Goal: Information Seeking & Learning: Learn about a topic

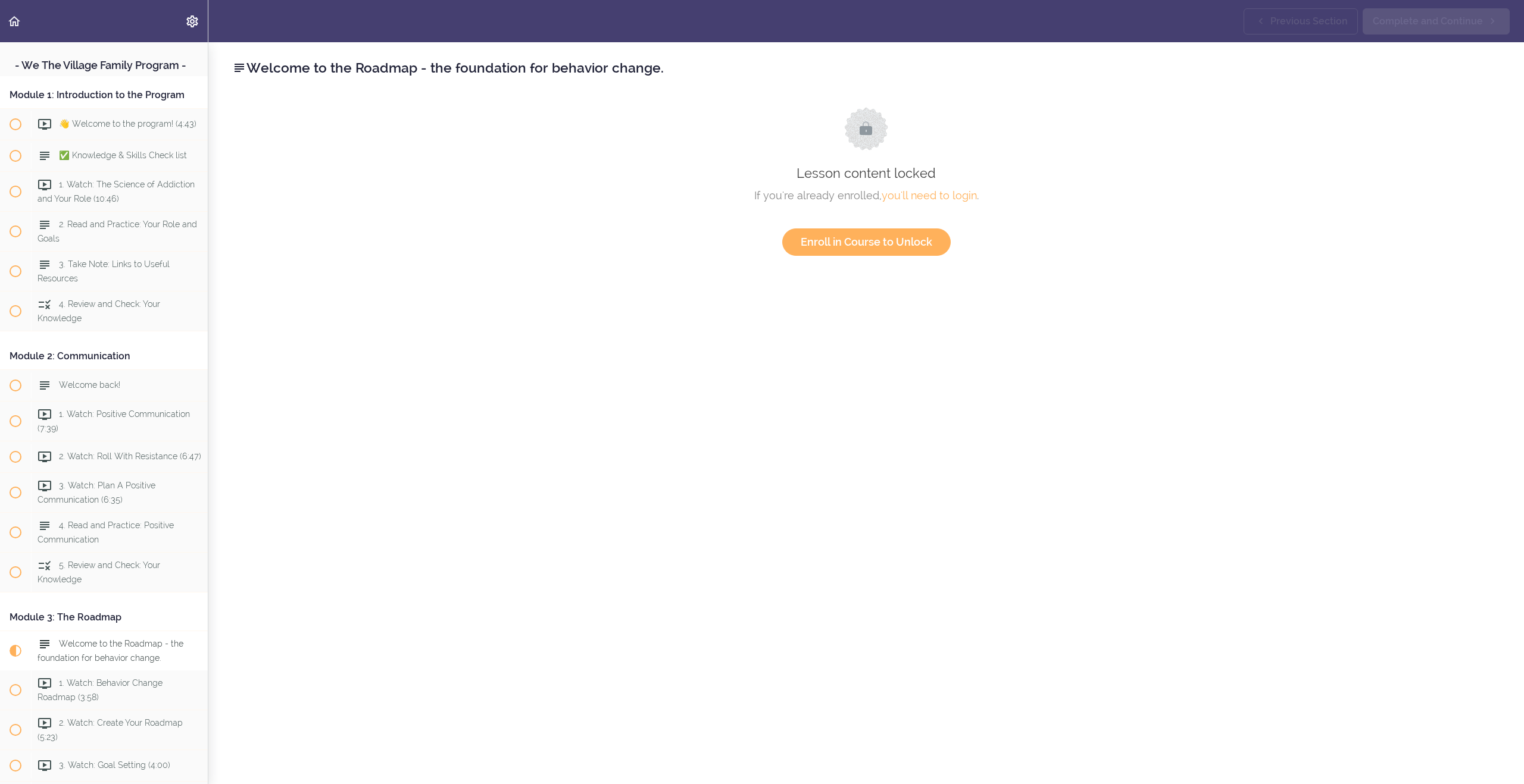
scroll to position [551, 0]
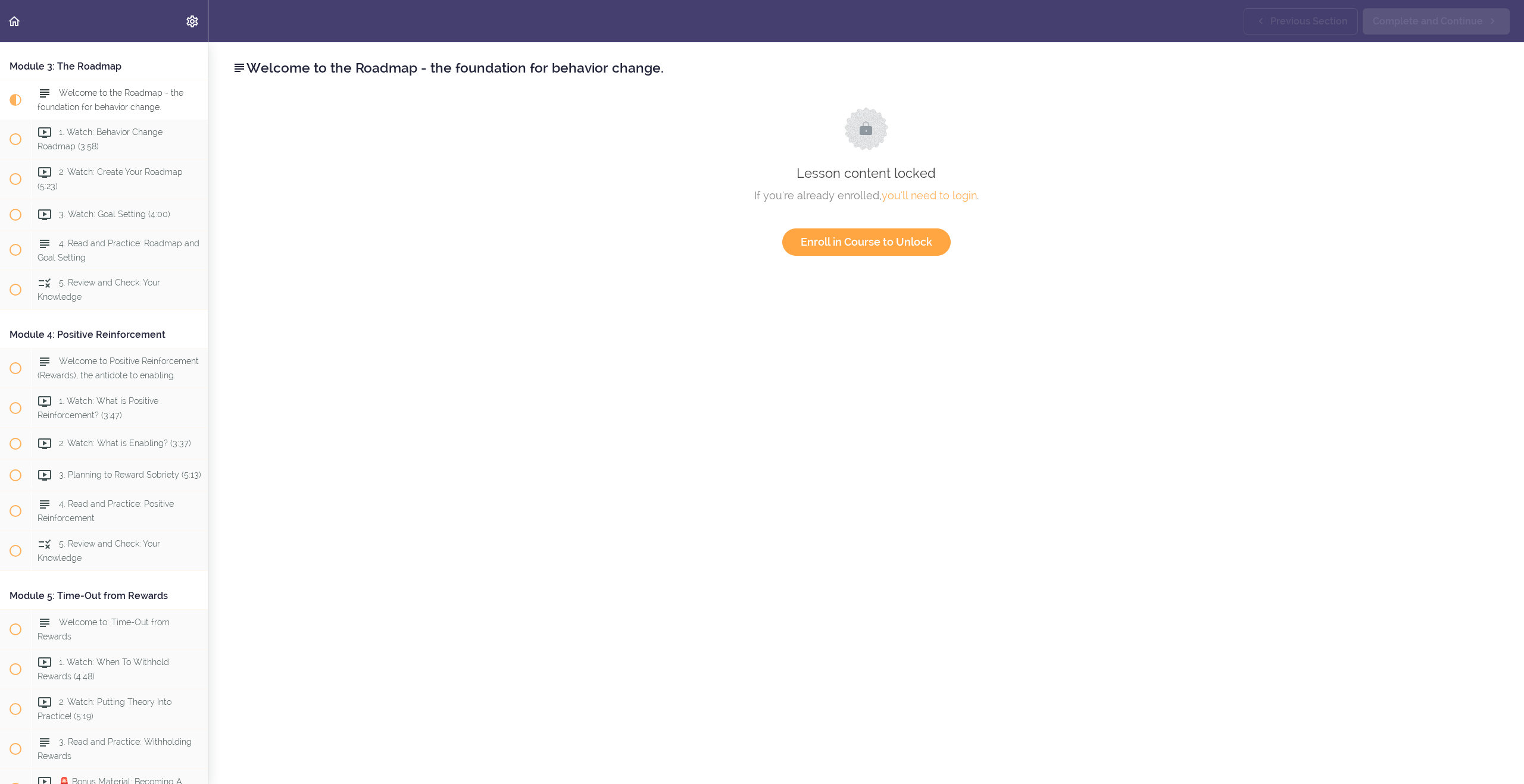
click at [875, 246] on link "Enroll in Course to Unlock" at bounding box center [866, 242] width 168 height 28
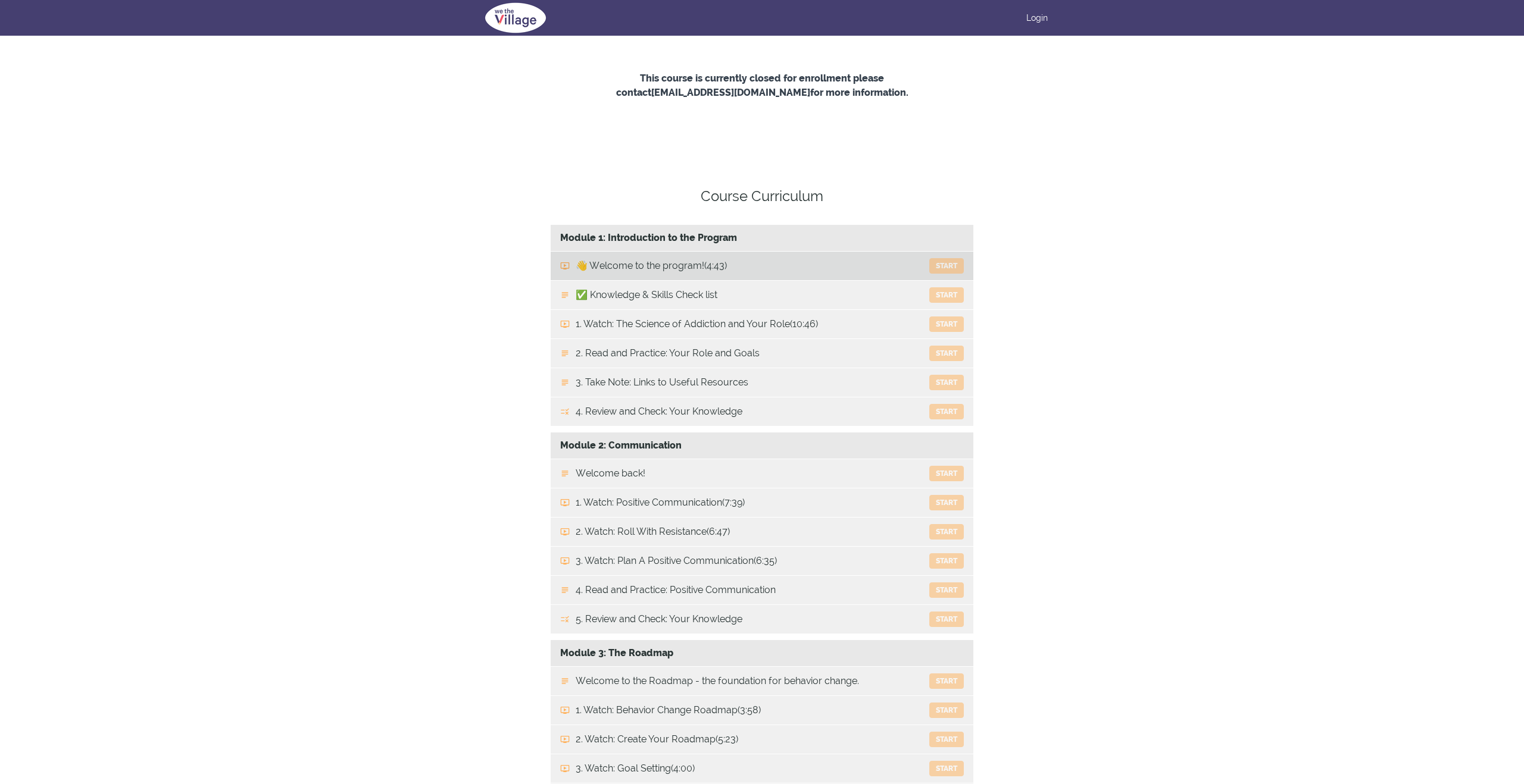
click at [942, 261] on button "Start" at bounding box center [947, 266] width 34 height 15
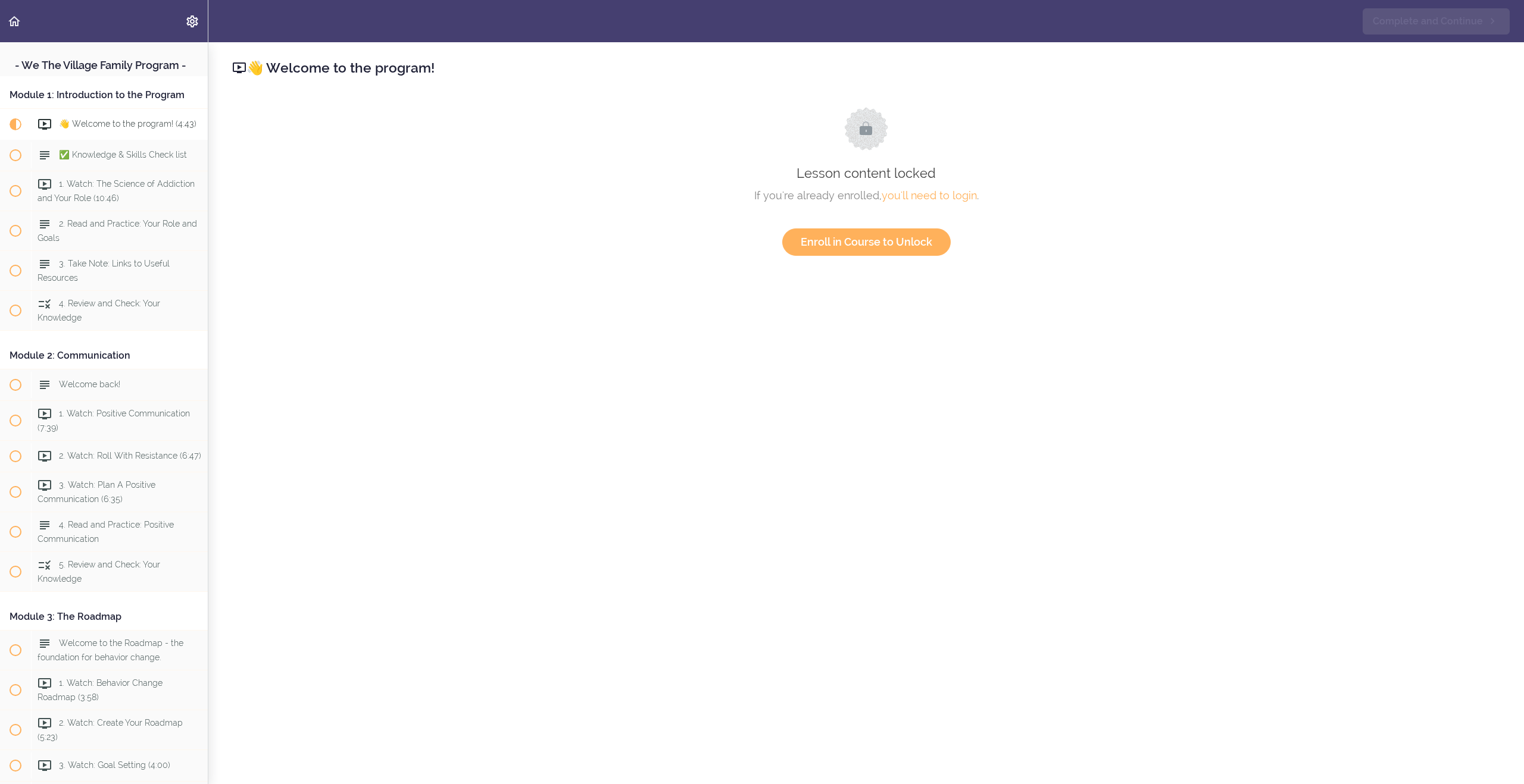
scroll to position [61, 0]
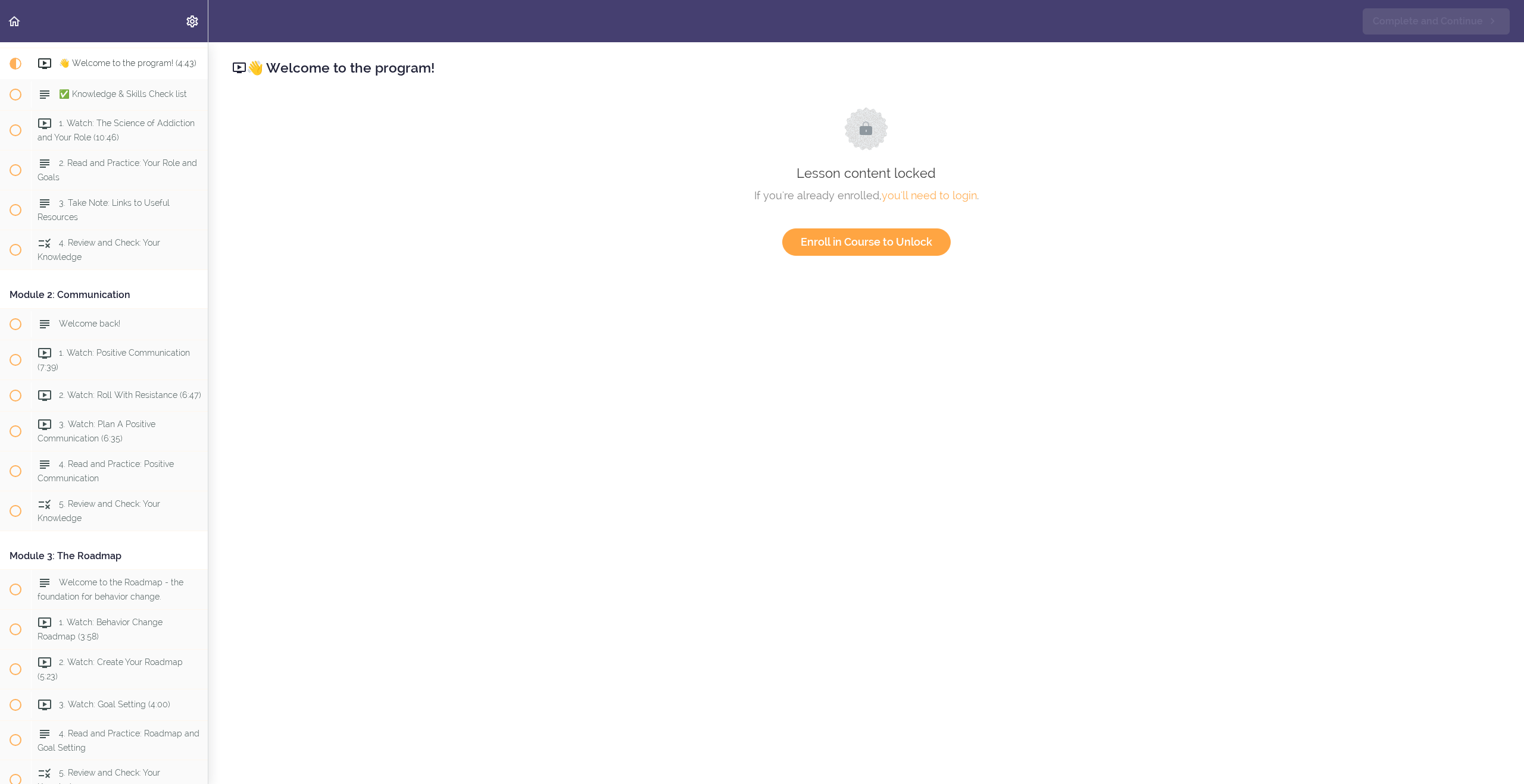
click at [861, 241] on link "Enroll in Course to Unlock" at bounding box center [866, 242] width 168 height 28
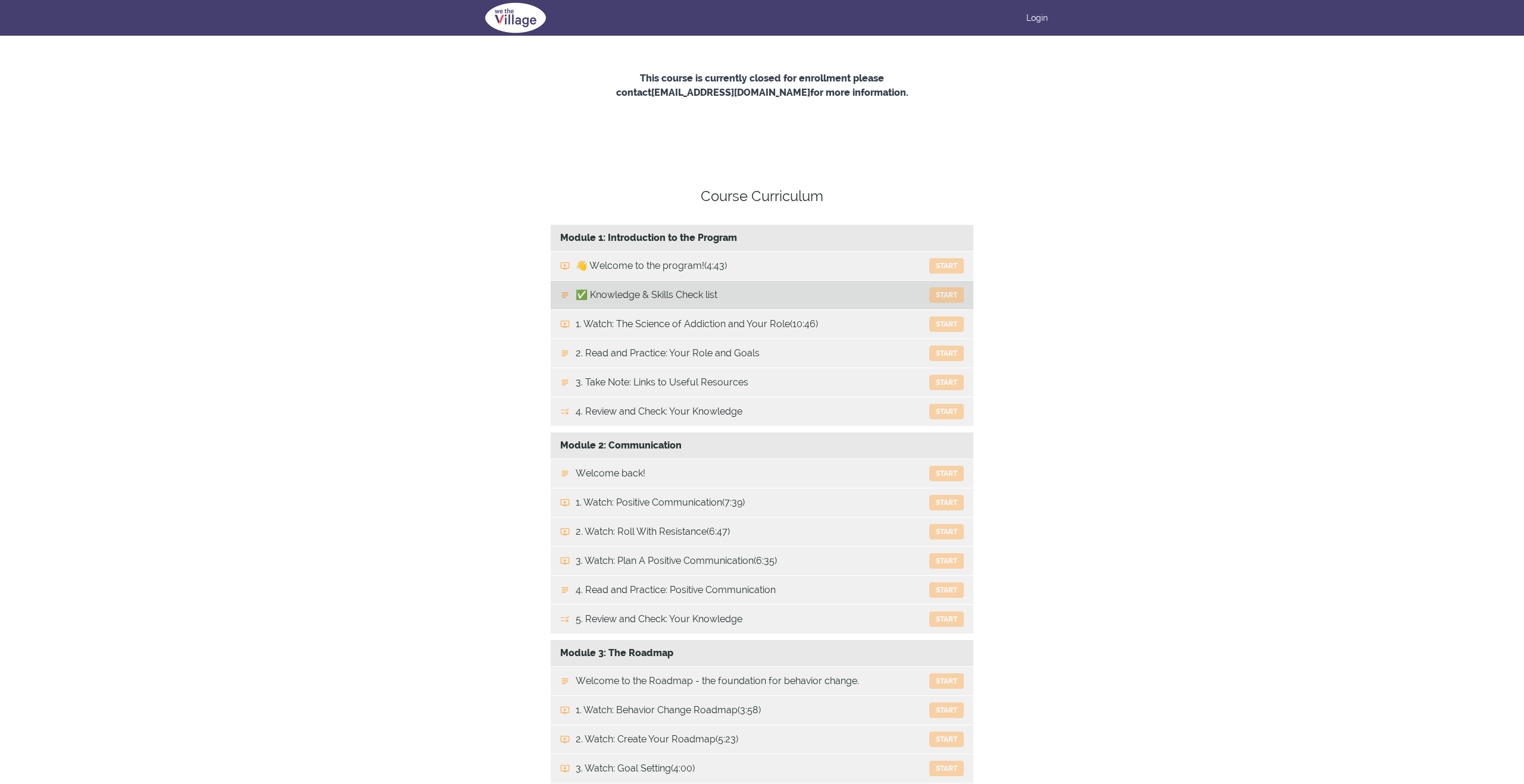
click at [937, 297] on button "Start" at bounding box center [947, 295] width 34 height 15
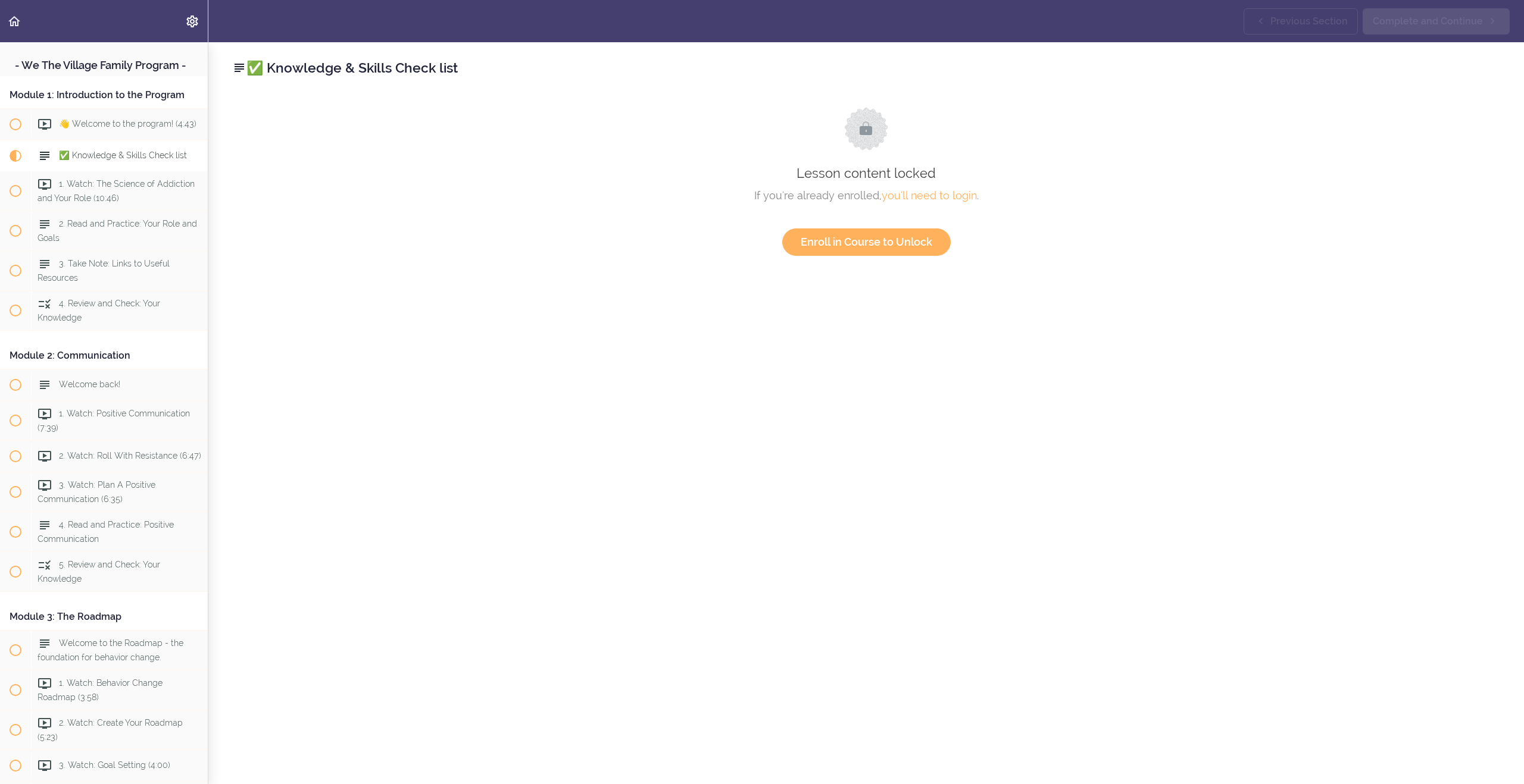
scroll to position [92, 0]
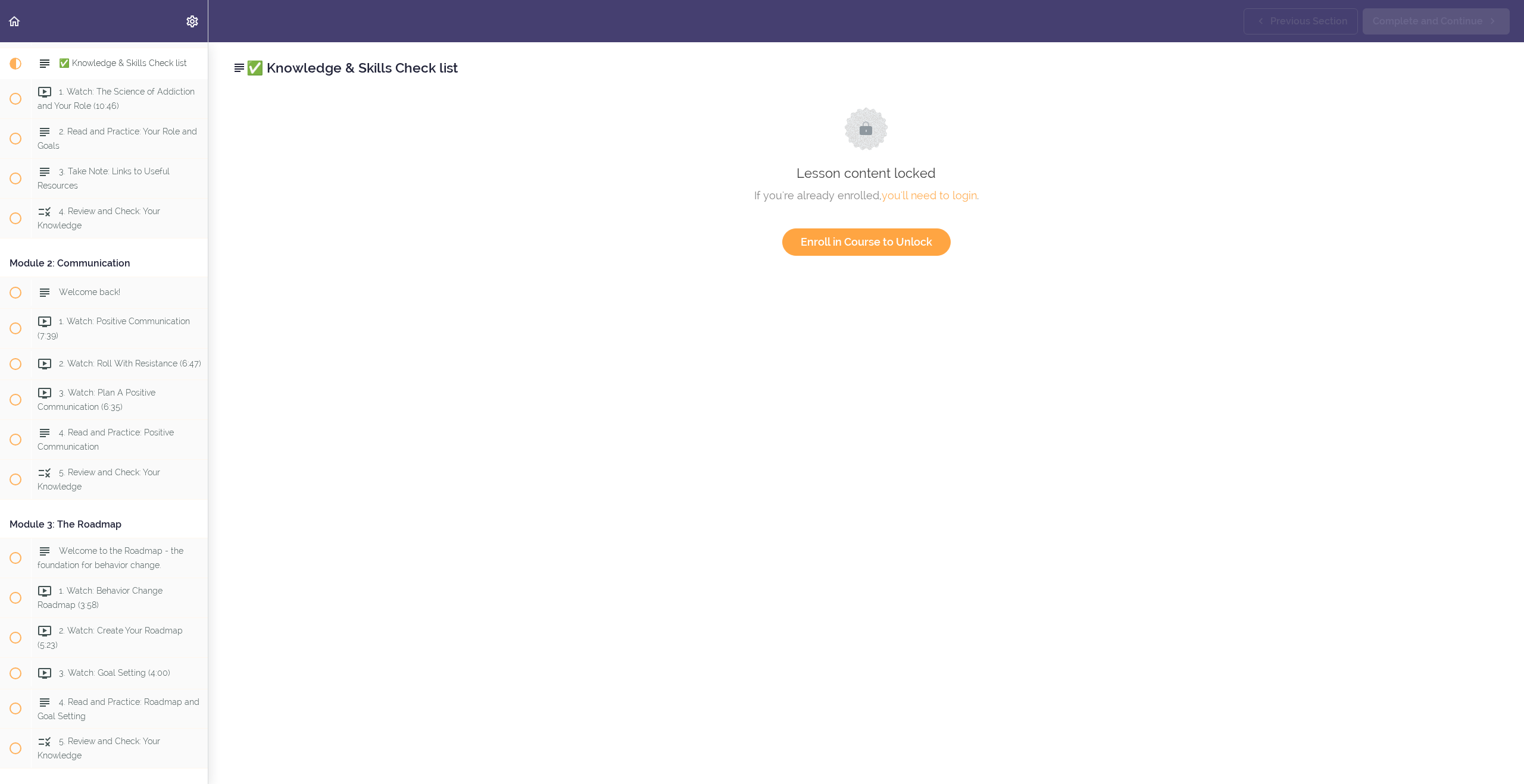
click at [891, 243] on link "Enroll in Course to Unlock" at bounding box center [866, 242] width 168 height 28
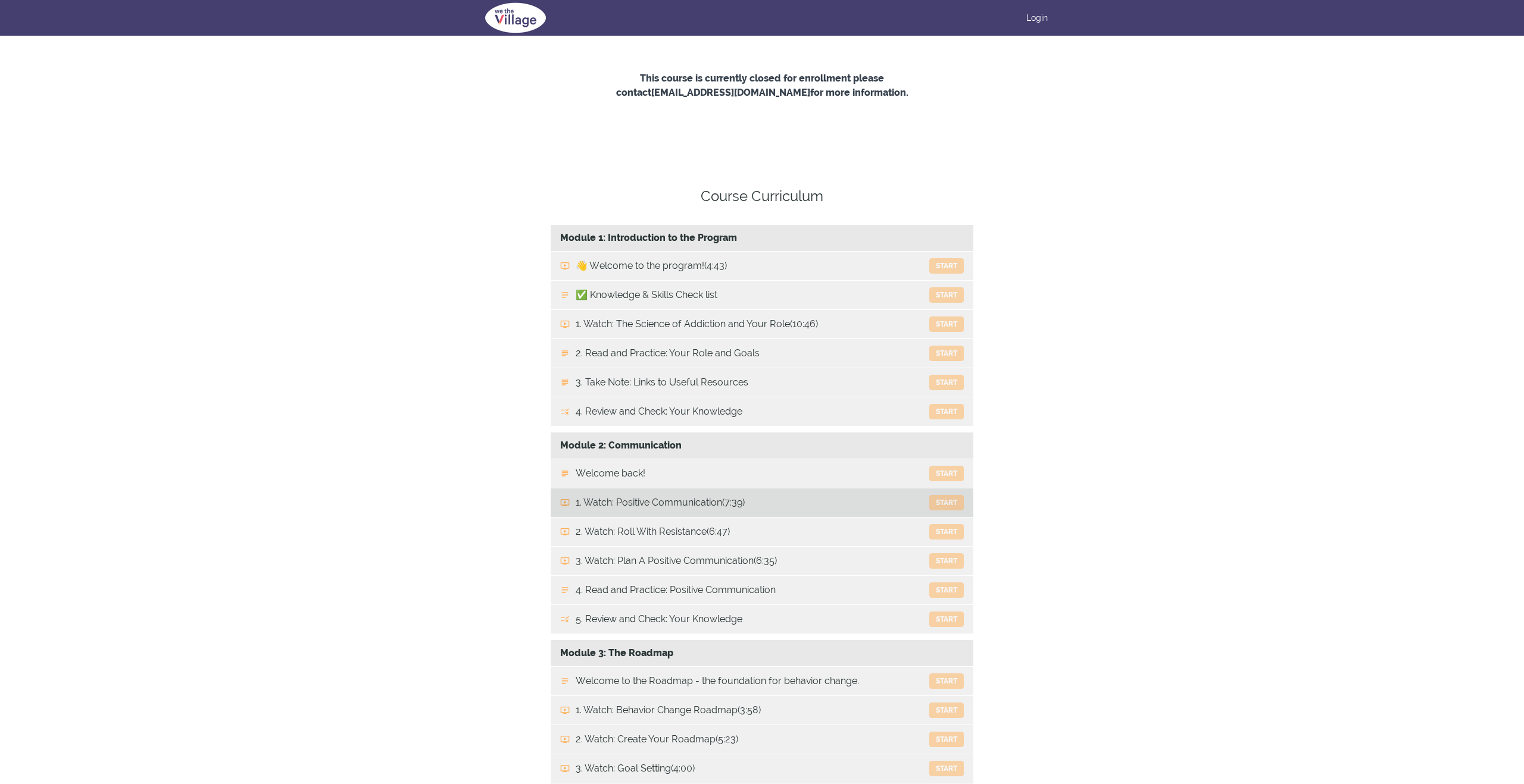
click at [907, 507] on link "1. Watch: Positive Communication (7:39) Start" at bounding box center [762, 503] width 423 height 29
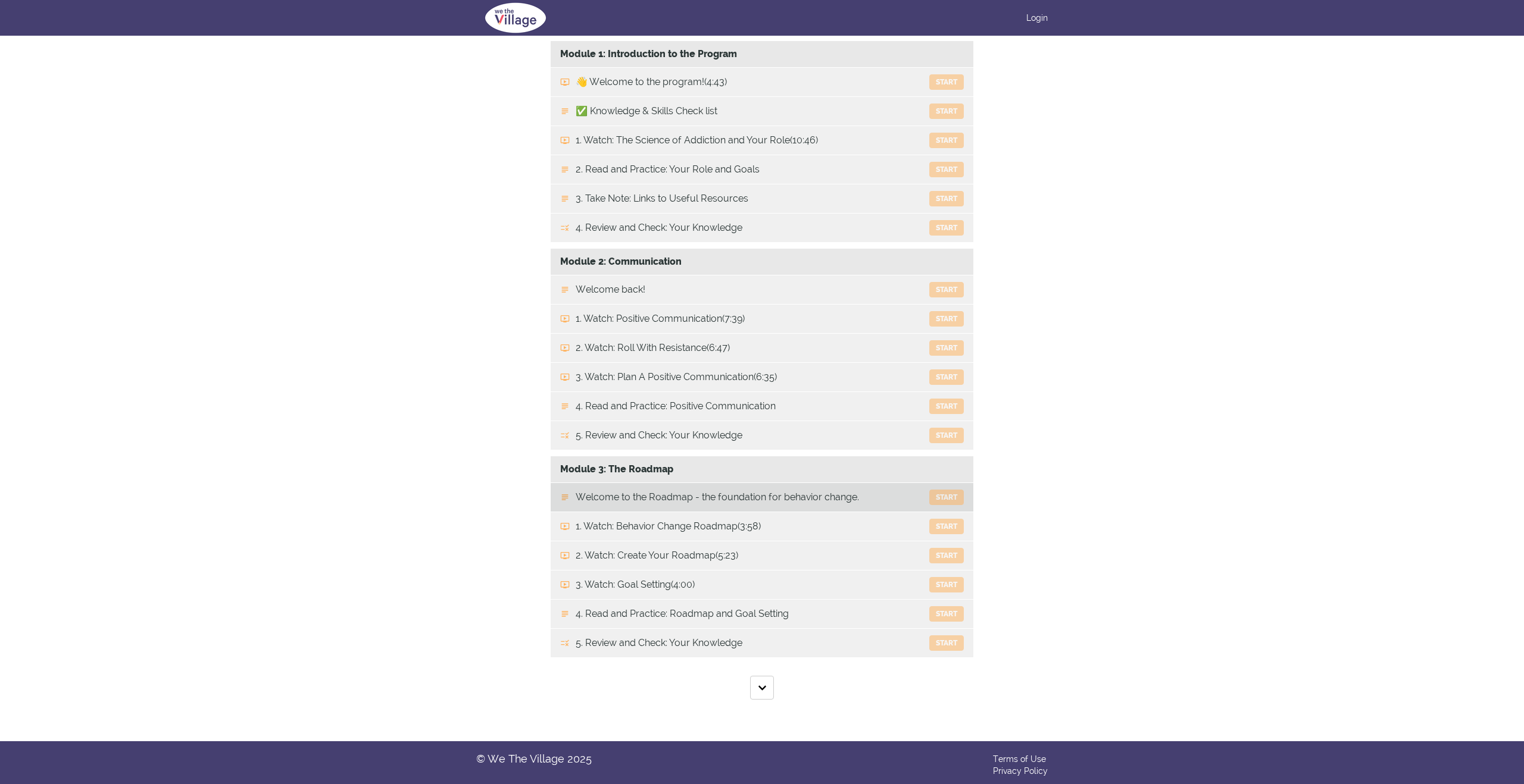
scroll to position [193, 0]
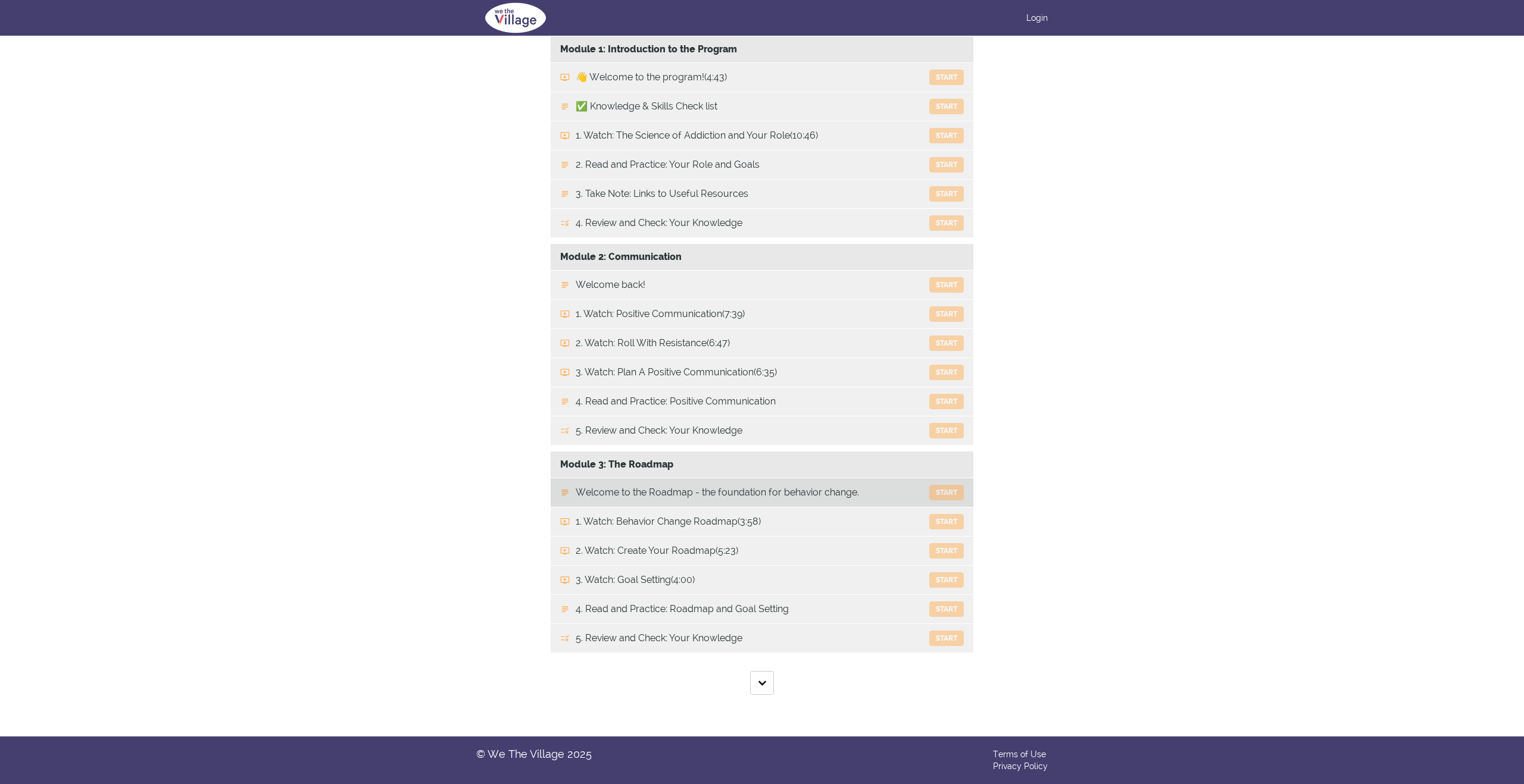
click at [949, 492] on button "Start" at bounding box center [947, 492] width 34 height 15
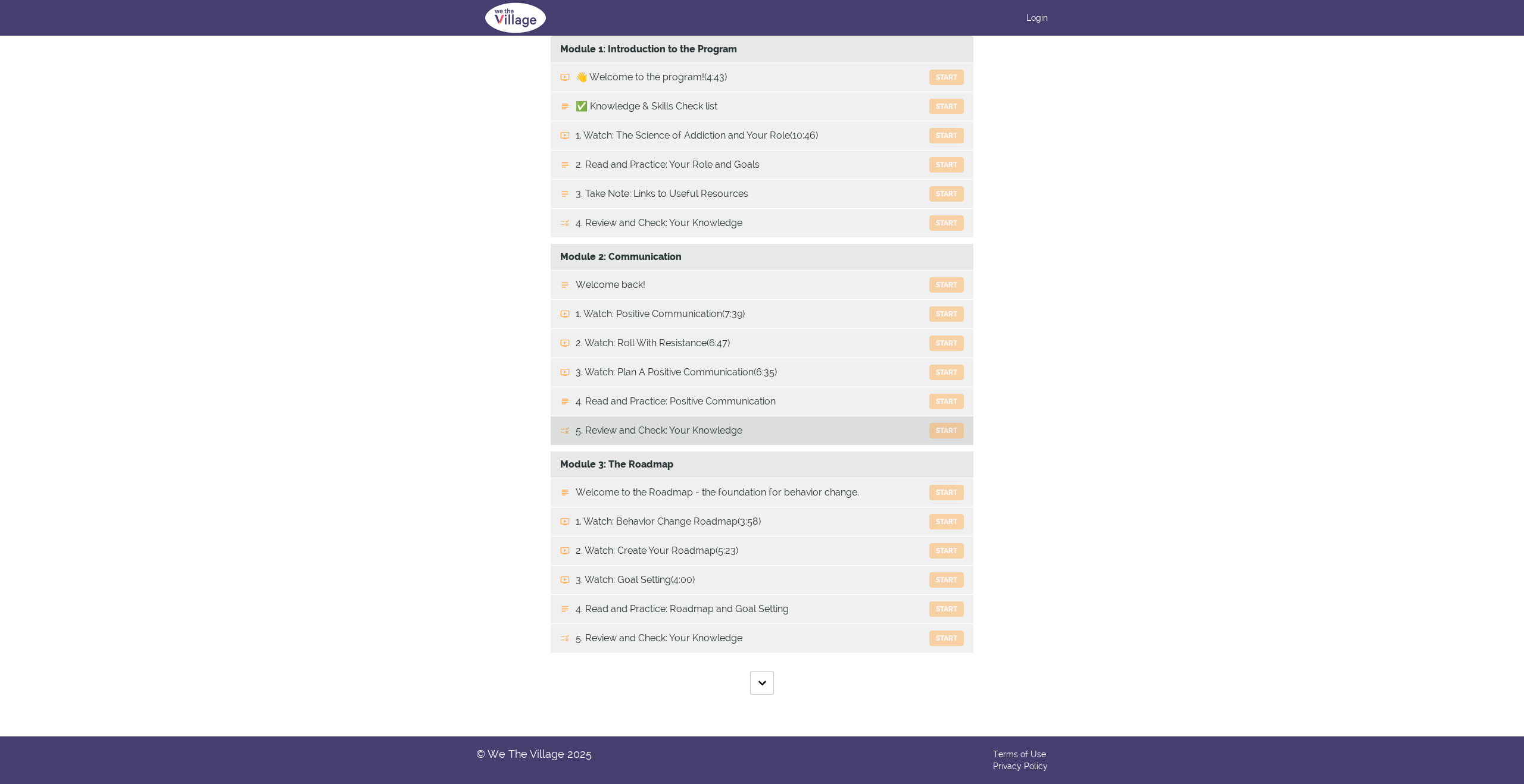
scroll to position [194, 0]
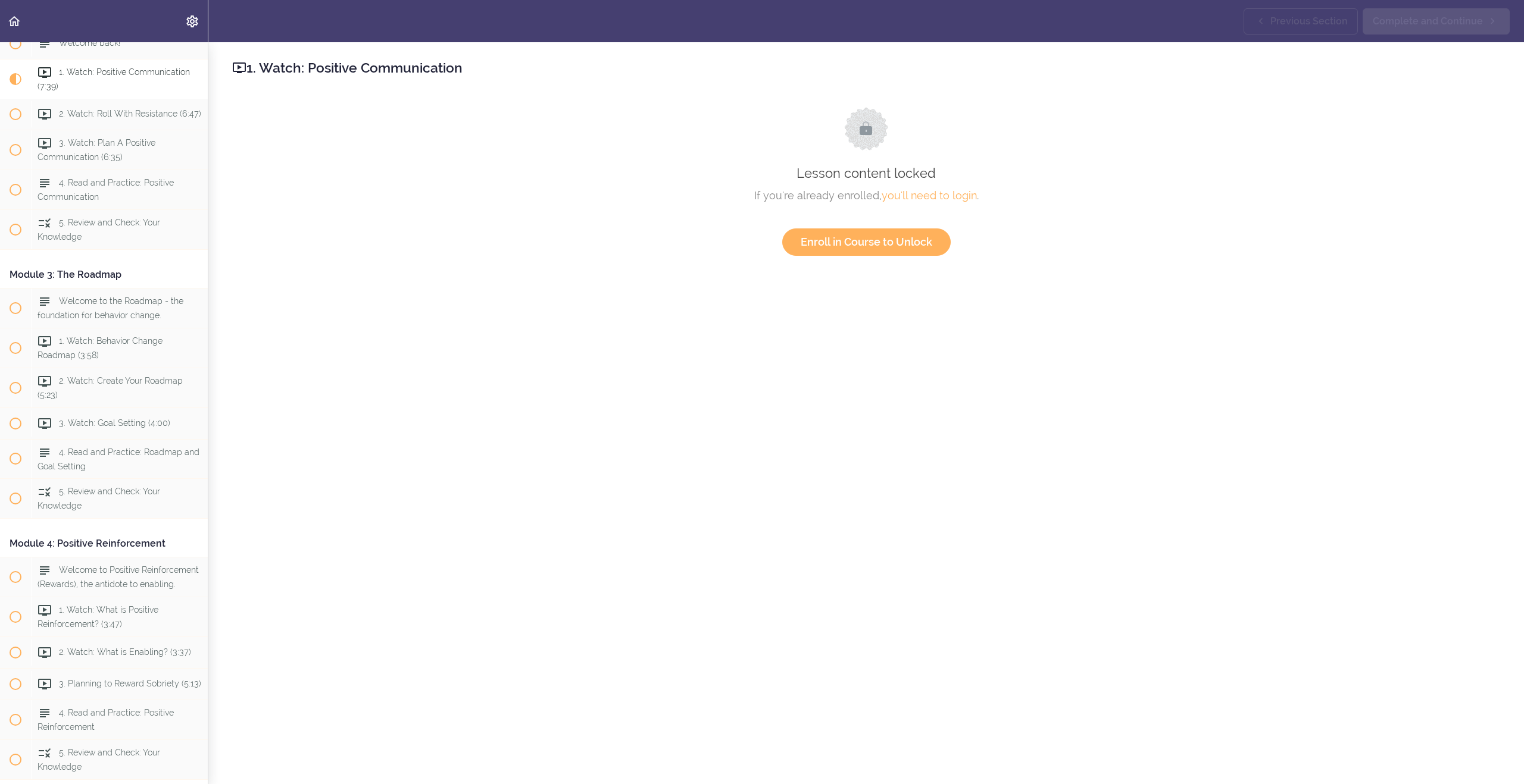
scroll to position [355, 0]
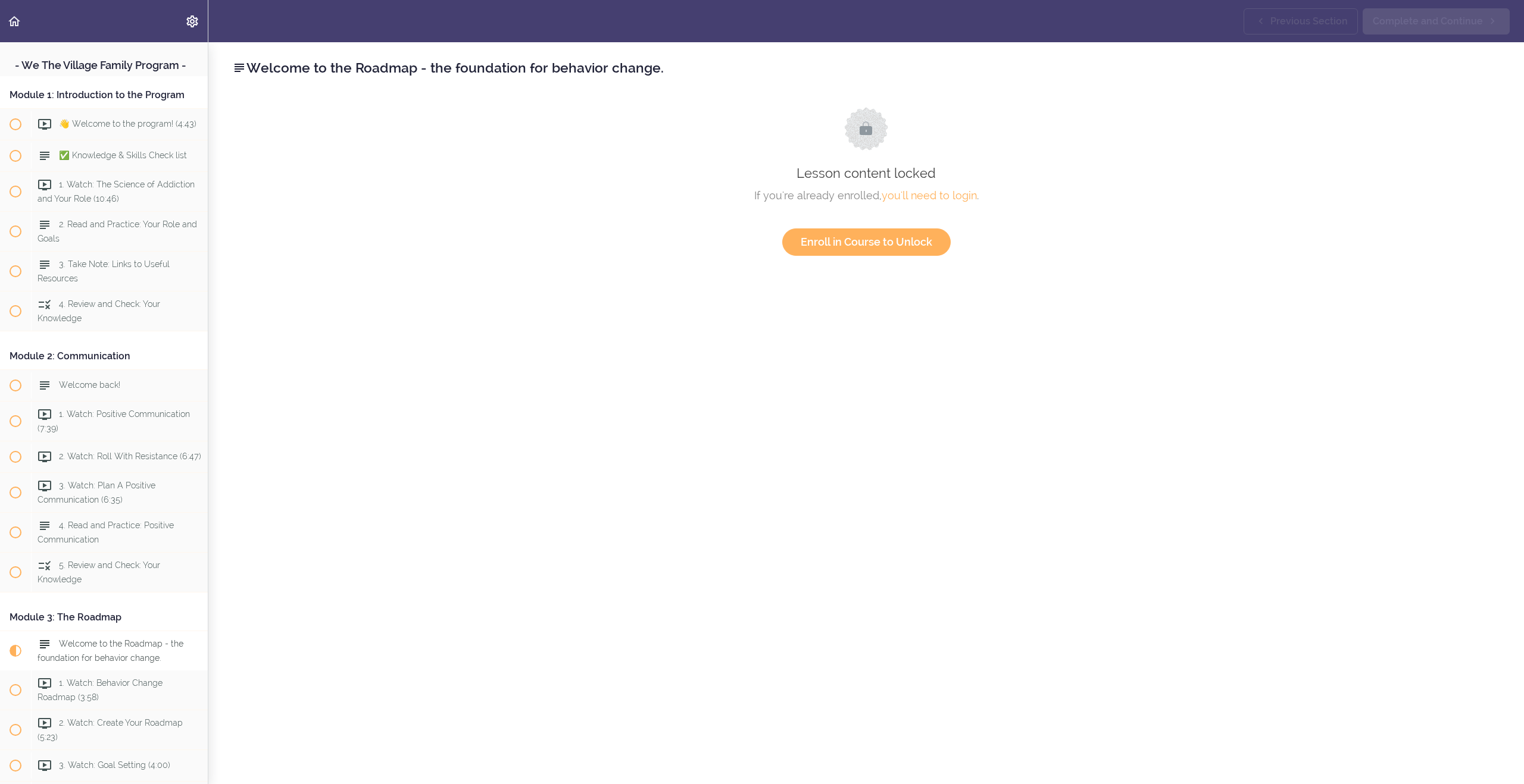
scroll to position [586, 0]
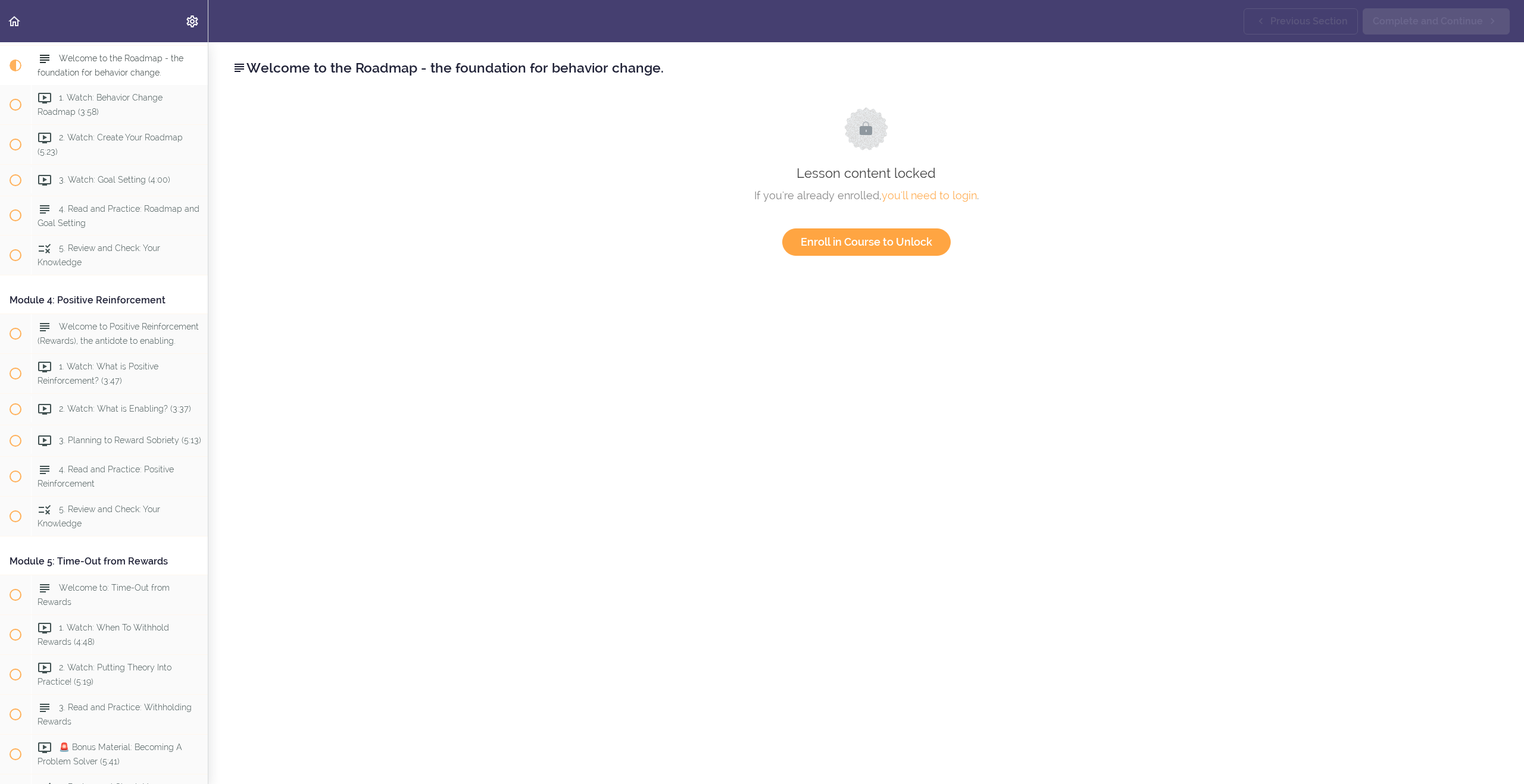
click at [920, 240] on link "Enroll in Course to Unlock" at bounding box center [866, 242] width 168 height 28
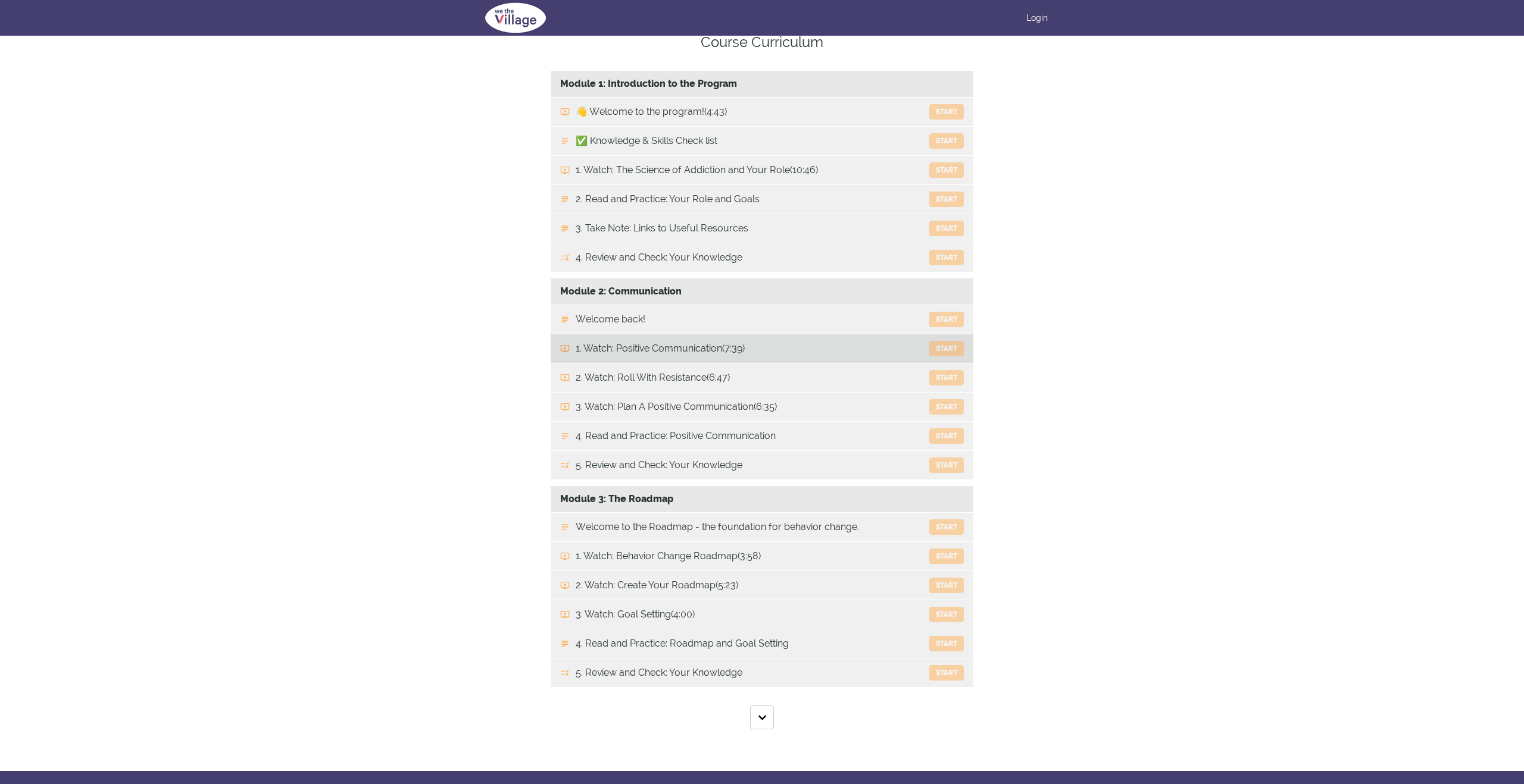
scroll to position [194, 0]
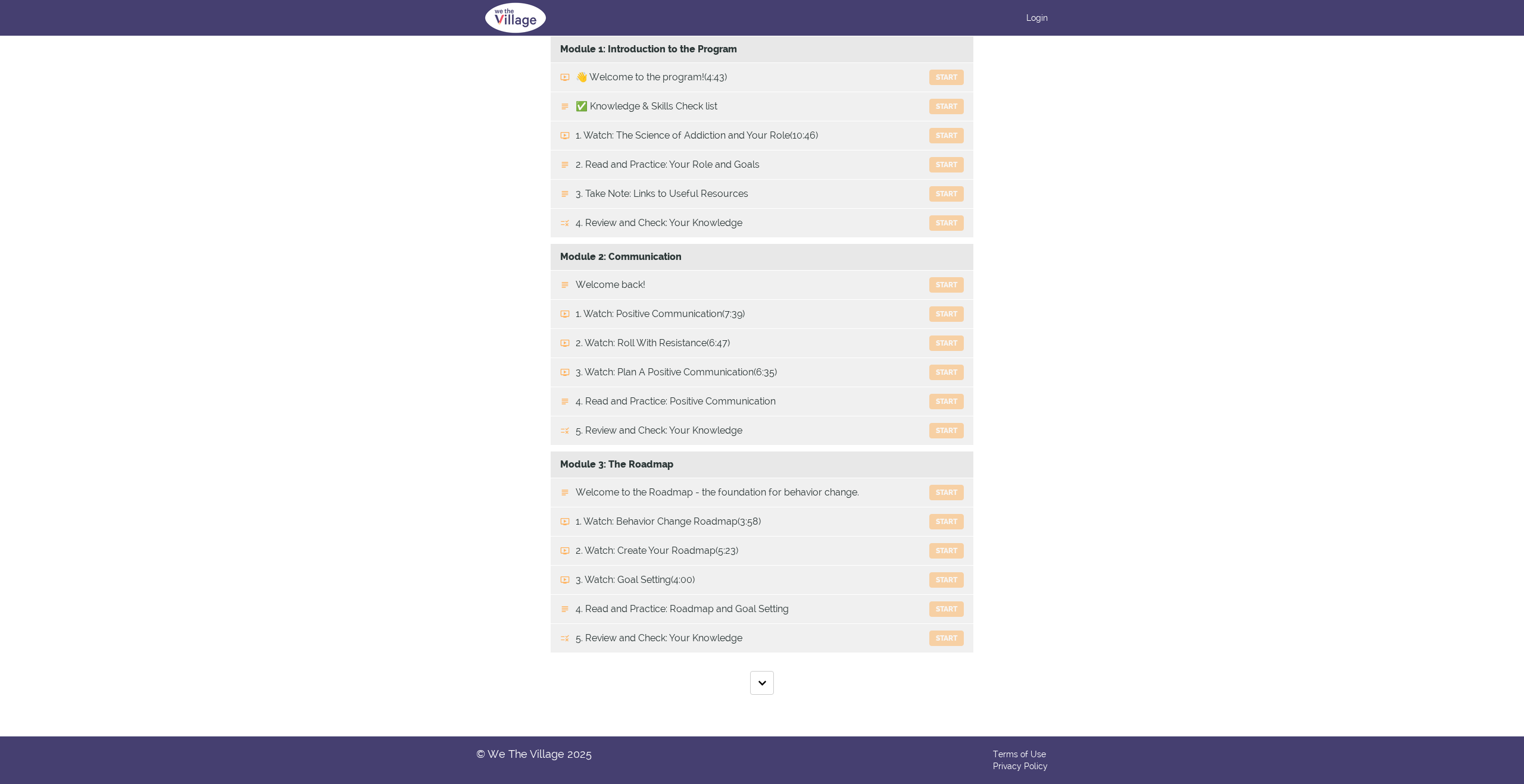
drag, startPoint x: 735, startPoint y: 465, endPoint x: 724, endPoint y: 472, distance: 13.0
click at [735, 465] on div "Module 3: The Roadmap Available in days days after you enroll" at bounding box center [762, 465] width 423 height 27
click at [765, 685] on button "Show All Lectures" at bounding box center [762, 683] width 24 height 24
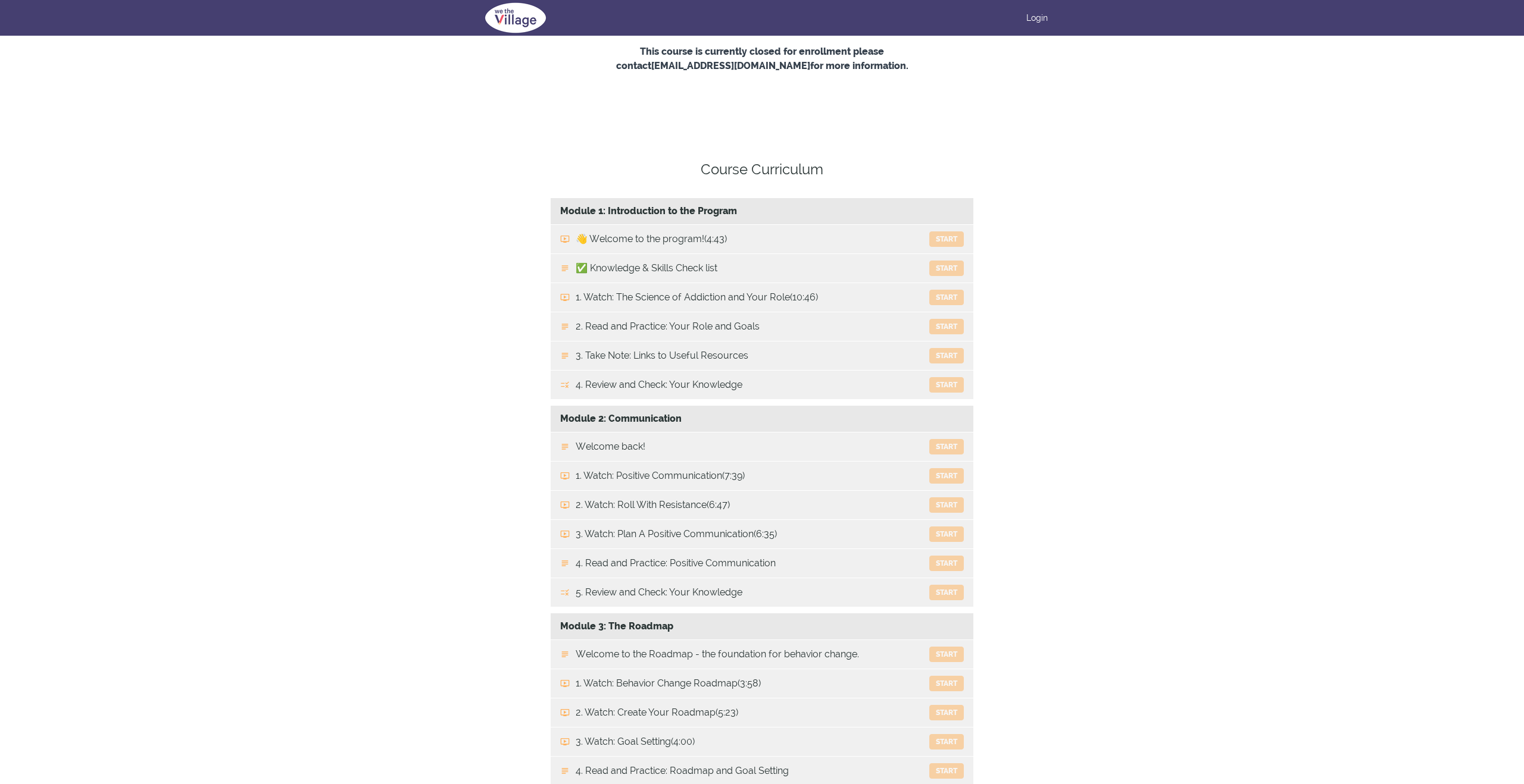
scroll to position [28, 0]
click at [1034, 17] on link "Login" at bounding box center [1037, 17] width 21 height 12
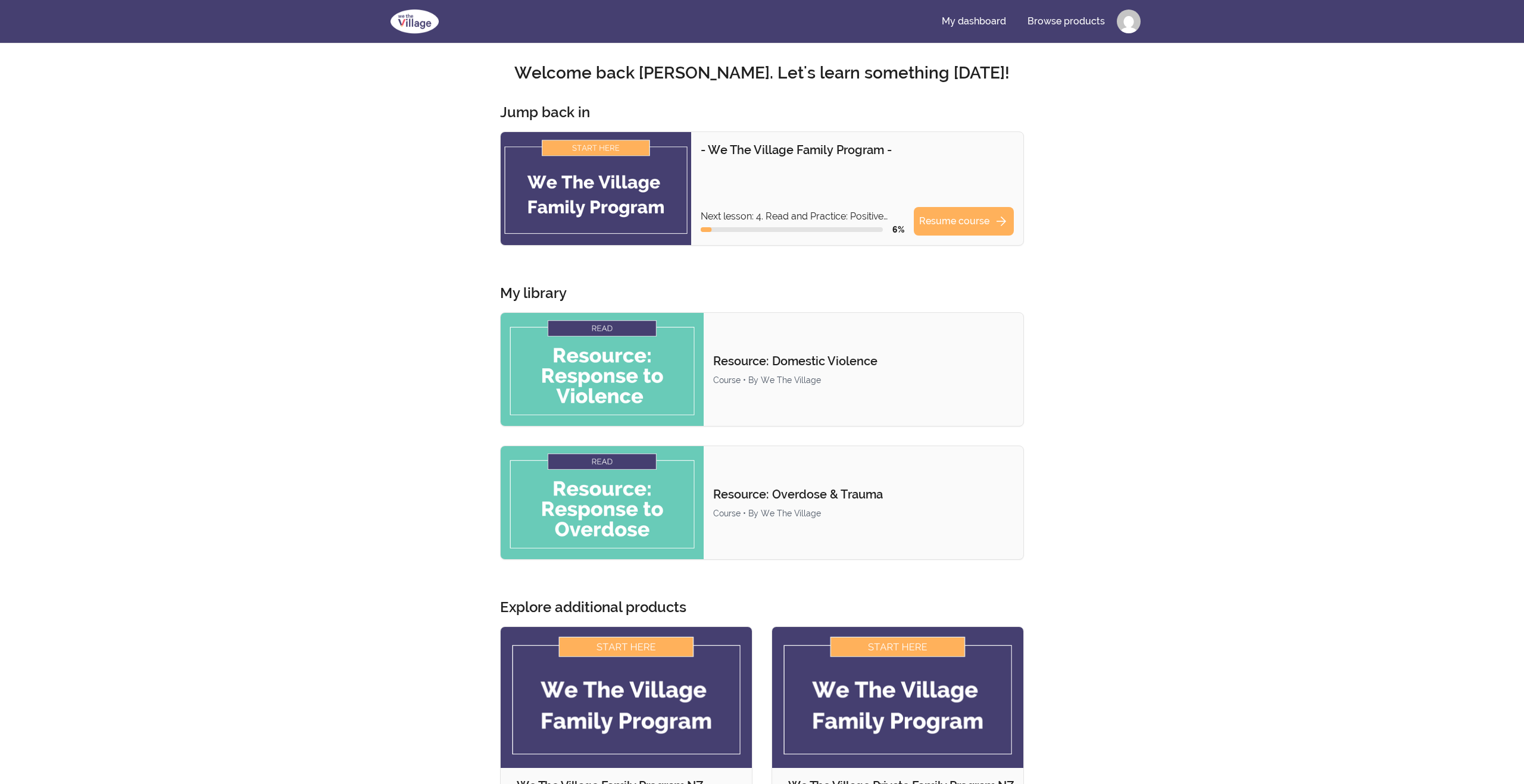
click at [604, 147] on img at bounding box center [596, 188] width 190 height 113
click at [967, 214] on link "Resume course arrow_forward" at bounding box center [963, 221] width 100 height 29
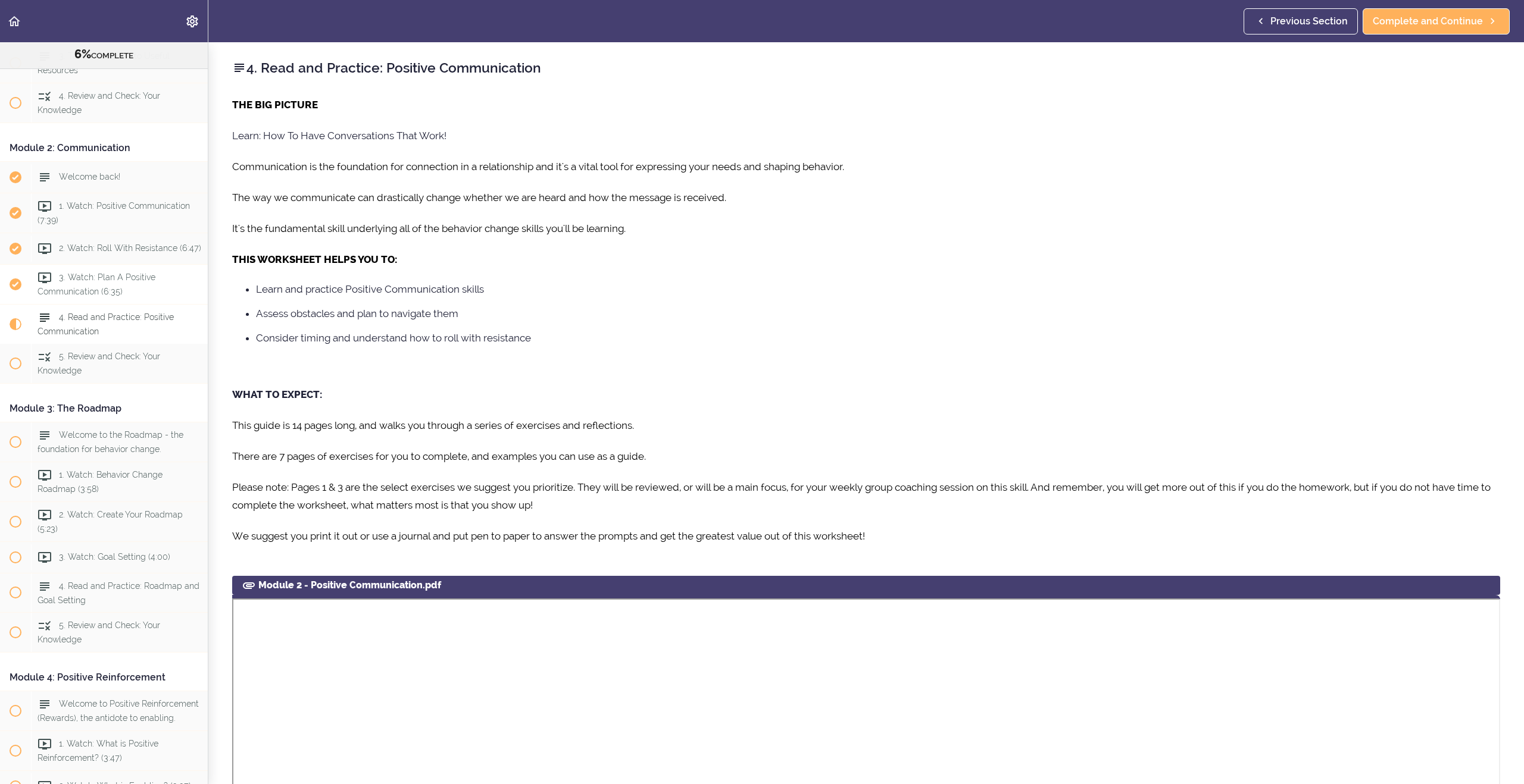
scroll to position [257, 0]
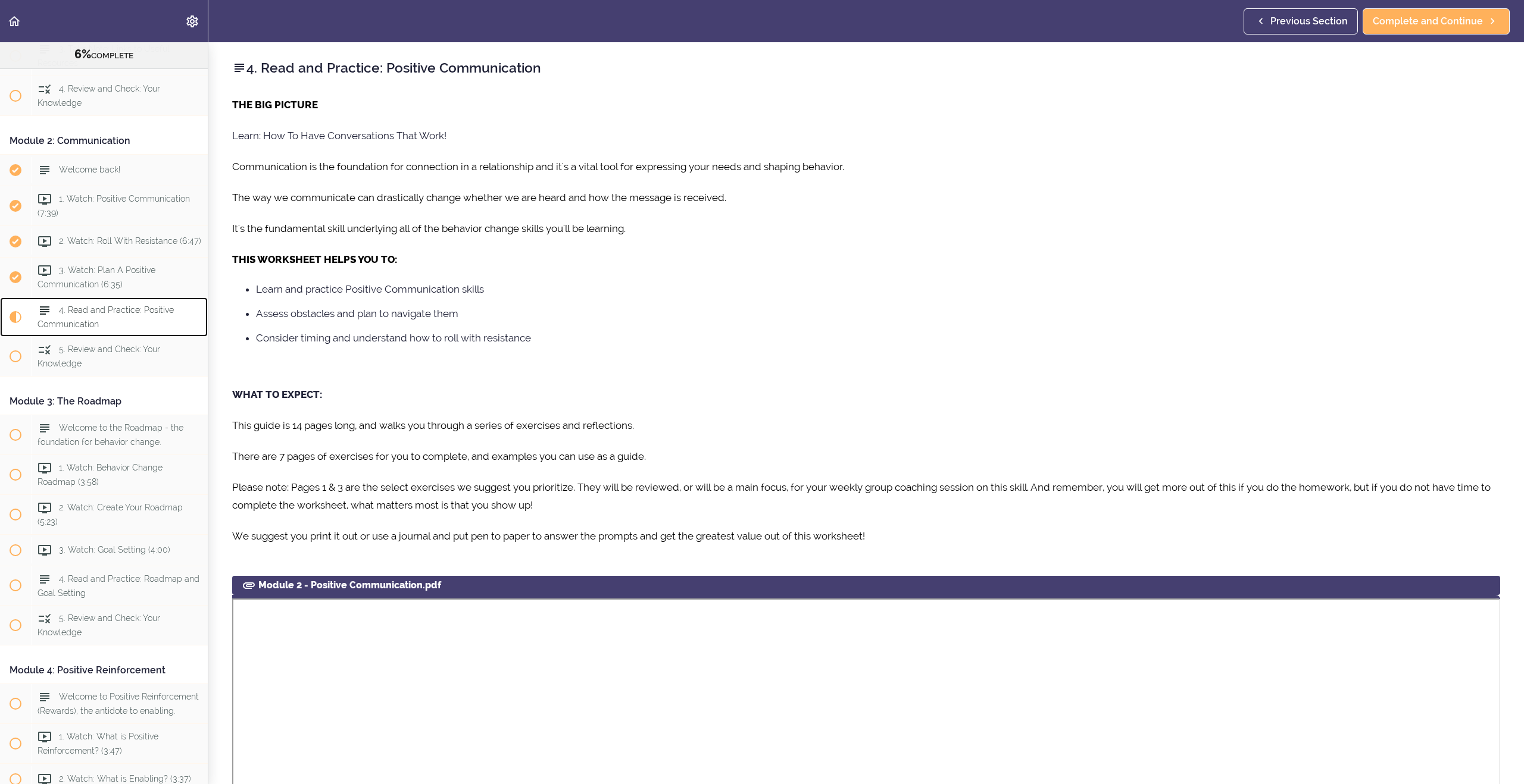
click at [87, 311] on span "4. Read and Practice: Positive Communication" at bounding box center [106, 317] width 136 height 23
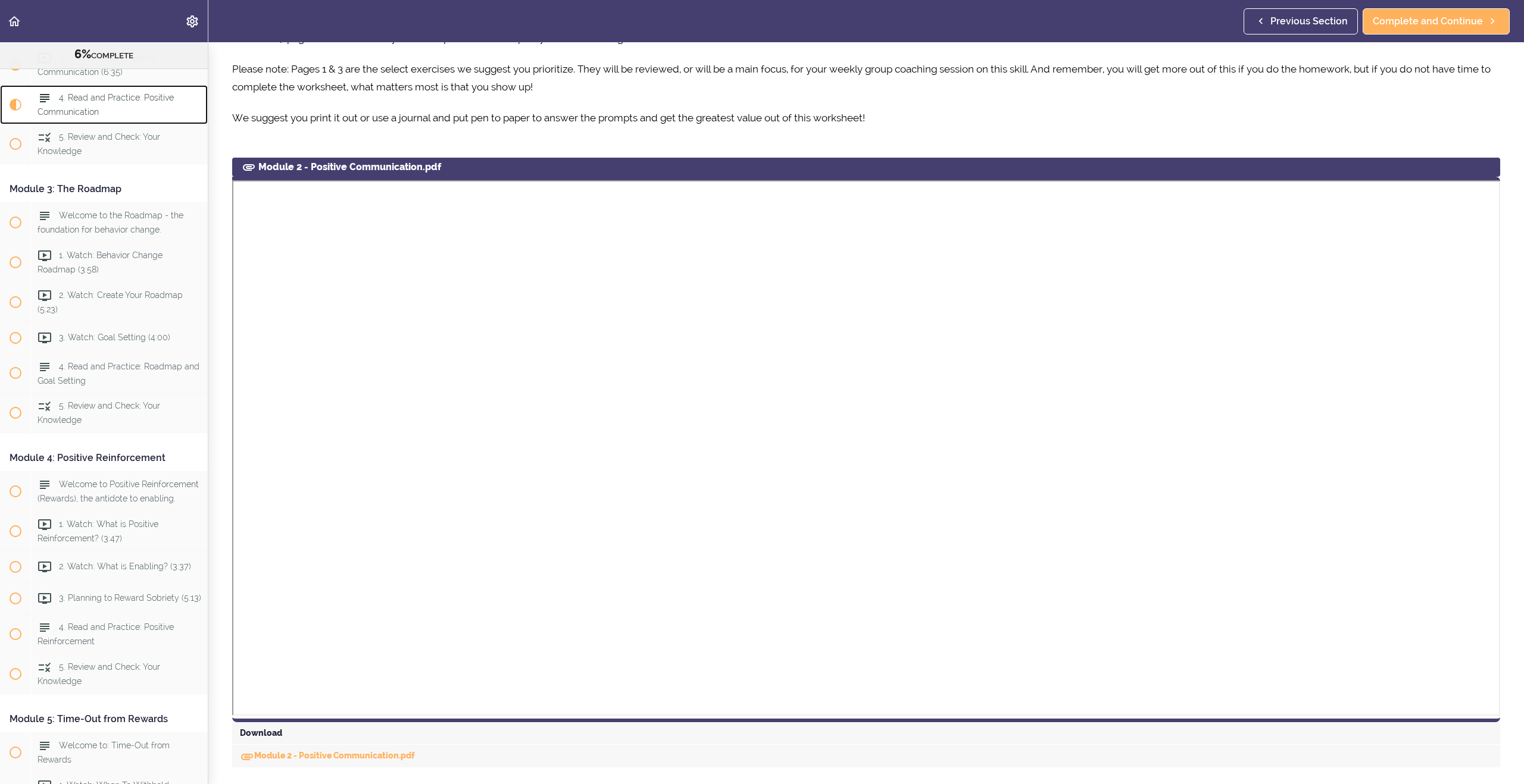
scroll to position [423, 0]
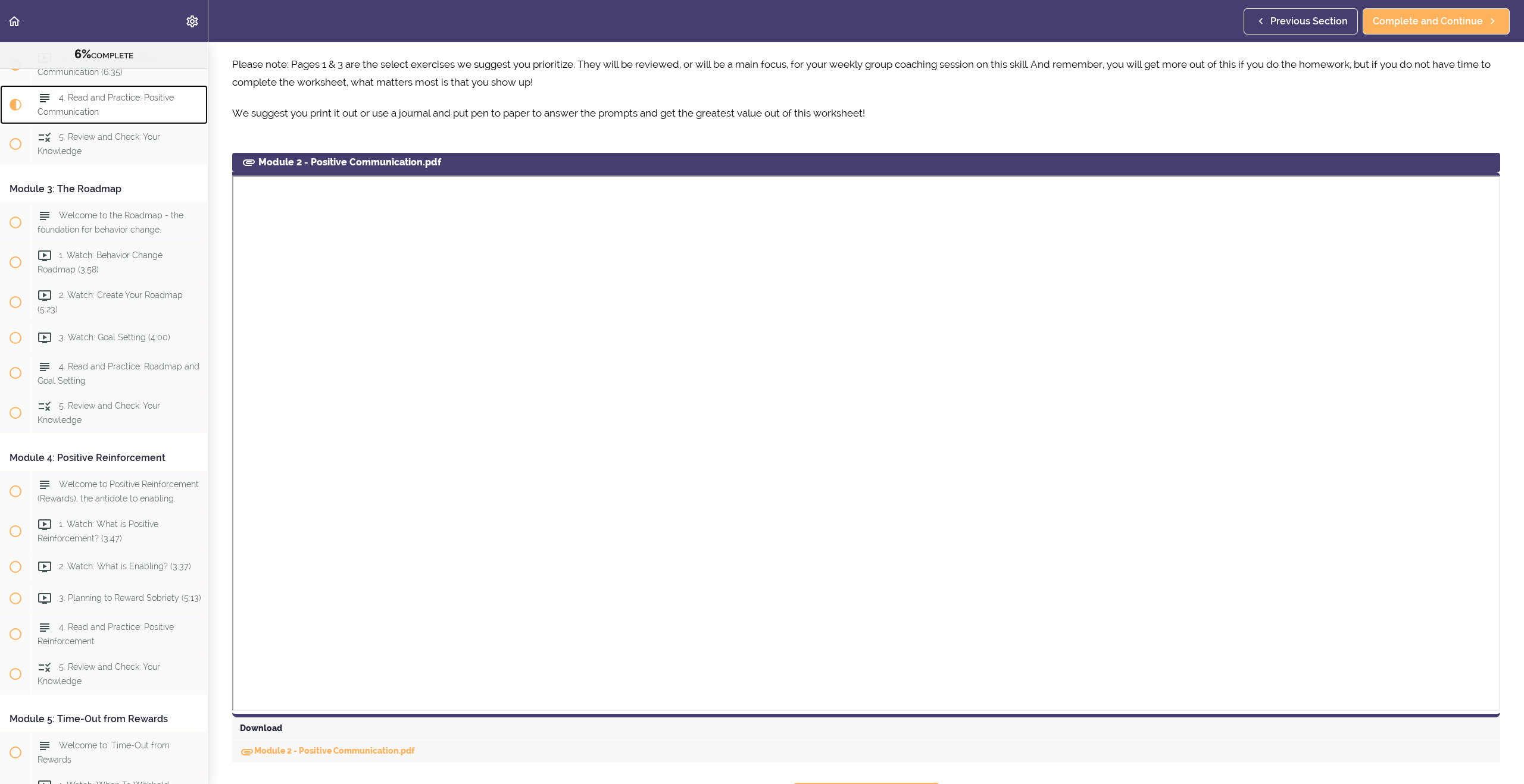
click at [67, 101] on span "4. Read and Practice: Positive Communication" at bounding box center [106, 104] width 136 height 23
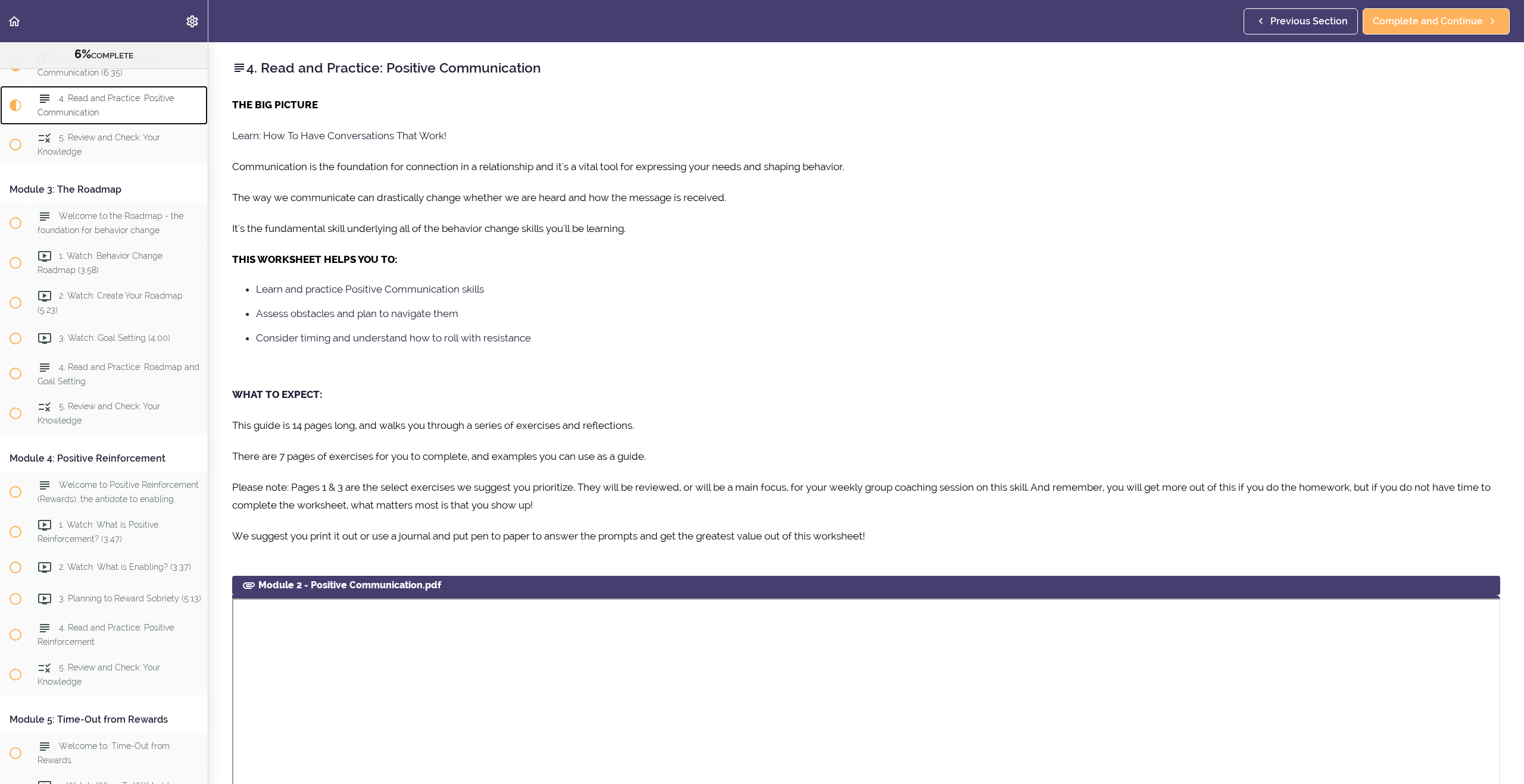
scroll to position [470, 0]
